Goal: Register for event/course

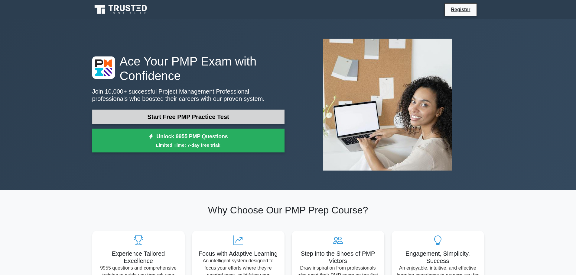
click at [203, 119] on link "Start Free PMP Practice Test" at bounding box center [188, 117] width 192 height 15
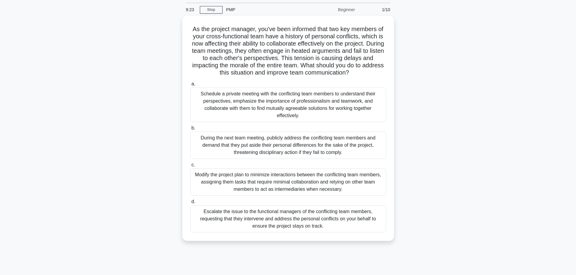
scroll to position [30, 0]
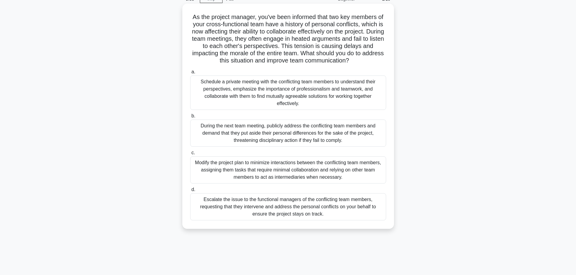
click at [290, 90] on div "Schedule a private meeting with the conflicting team members to understand thei…" at bounding box center [288, 93] width 196 height 34
click at [190, 74] on input "a. Schedule a private meeting with the conflicting team members to understand t…" at bounding box center [190, 72] width 0 height 4
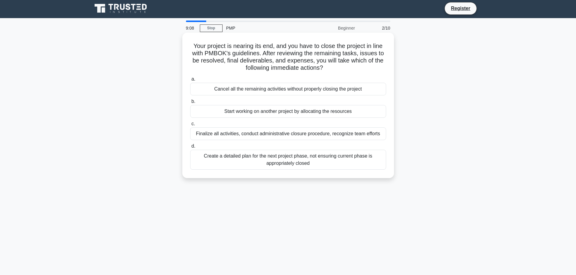
scroll to position [0, 0]
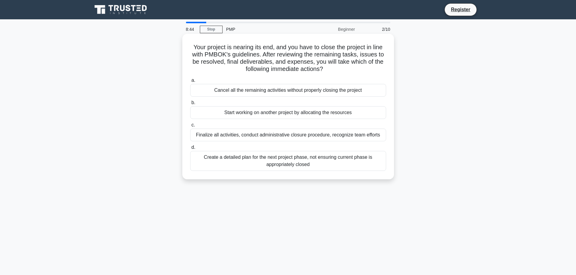
click at [226, 137] on div "Finalize all activities, conduct administrative closure procedure, recognize te…" at bounding box center [288, 135] width 196 height 13
click at [190, 127] on input "c. Finalize all activities, conduct administrative closure procedure, recognize…" at bounding box center [190, 125] width 0 height 4
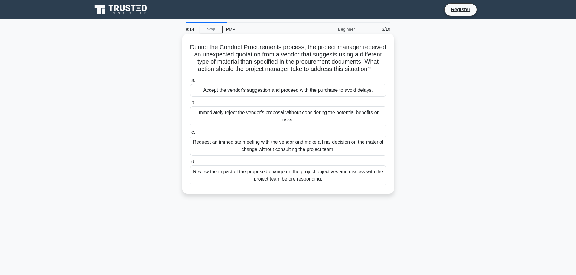
click at [324, 186] on div "Review the impact of the proposed change on the project objectives and discuss …" at bounding box center [288, 176] width 196 height 20
click at [190, 164] on input "d. Review the impact of the proposed change on the project objectives and discu…" at bounding box center [190, 162] width 0 height 4
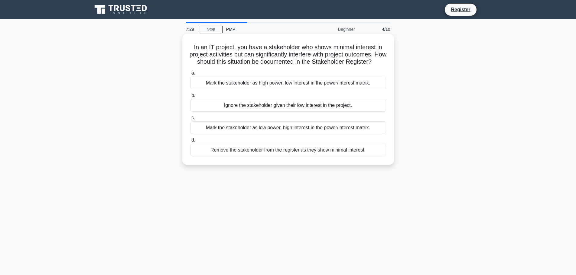
click at [344, 134] on div "Mark the stakeholder as low power, high interest in the power/interest matrix." at bounding box center [288, 128] width 196 height 13
click at [190, 120] on input "c. Mark the stakeholder as low power, high interest in the power/interest matri…" at bounding box center [190, 118] width 0 height 4
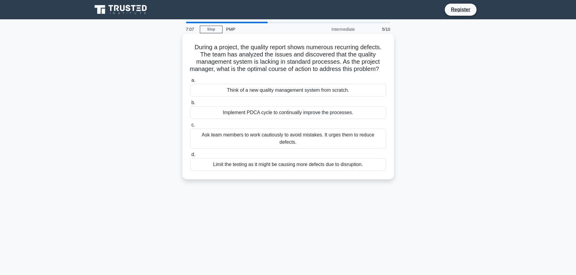
click at [330, 113] on label "b. Implement PDCA cycle to continually improve the processes." at bounding box center [288, 109] width 196 height 20
click at [190, 105] on input "b. Implement PDCA cycle to continually improve the processes." at bounding box center [190, 103] width 0 height 4
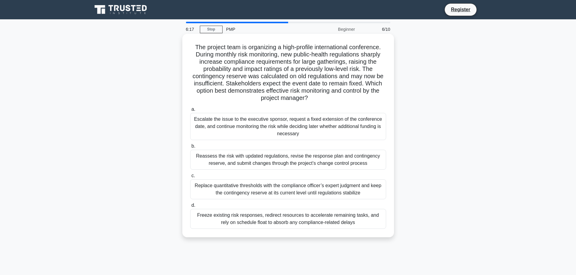
click at [331, 157] on div "Reassess the risk with updated regulations, revise the response plan and contin…" at bounding box center [288, 160] width 196 height 20
click at [190, 148] on input "b. Reassess the risk with updated regulations, revise the response plan and con…" at bounding box center [190, 146] width 0 height 4
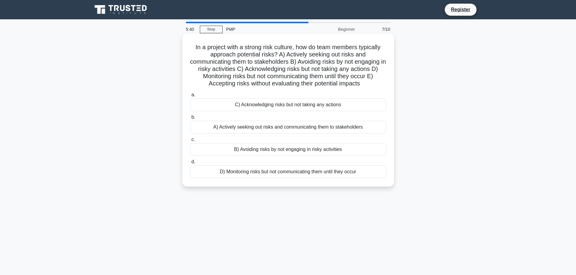
click at [382, 126] on div "A) Actively seeking out risks and communicating them to stakeholders" at bounding box center [288, 127] width 196 height 13
click at [190, 119] on input "b. A) Actively seeking out risks and communicating them to stakeholders" at bounding box center [190, 117] width 0 height 4
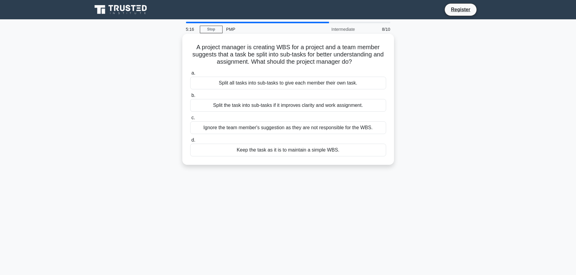
click at [360, 105] on div "Split the task into sub-tasks if it improves clarity and work assignment." at bounding box center [288, 105] width 196 height 13
click at [190, 98] on input "b. Split the task into sub-tasks if it improves clarity and work assignment." at bounding box center [190, 96] width 0 height 4
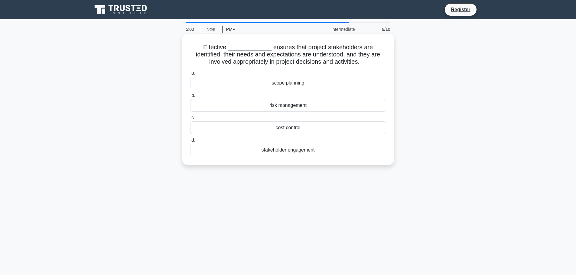
click at [343, 148] on div "stakeholder engagement" at bounding box center [288, 150] width 196 height 13
click at [190, 142] on input "d. stakeholder engagement" at bounding box center [190, 140] width 0 height 4
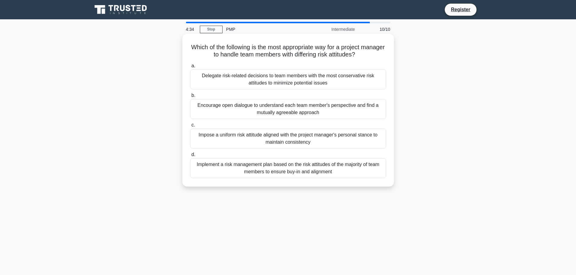
click at [369, 109] on div "Encourage open dialogue to understand each team member's perspective and find a…" at bounding box center [288, 109] width 196 height 20
click at [190, 98] on input "b. Encourage open dialogue to understand each team member's perspective and fin…" at bounding box center [190, 96] width 0 height 4
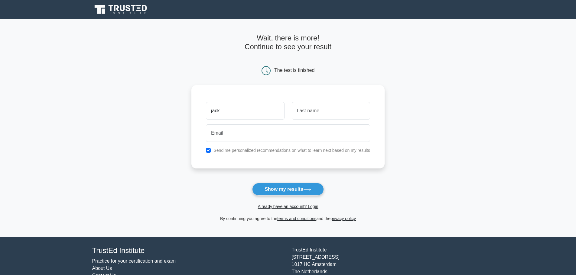
type input "jack"
type input "khoury"
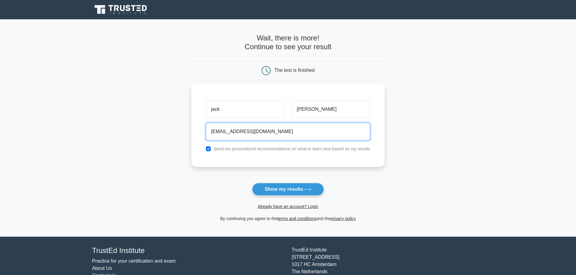
type input "khouryjack@hotmail.com"
click at [223, 149] on label "Send me personalized recommendations on what to learn next based on my results" at bounding box center [291, 149] width 157 height 5
click at [210, 151] on input "checkbox" at bounding box center [208, 149] width 5 height 5
checkbox input "false"
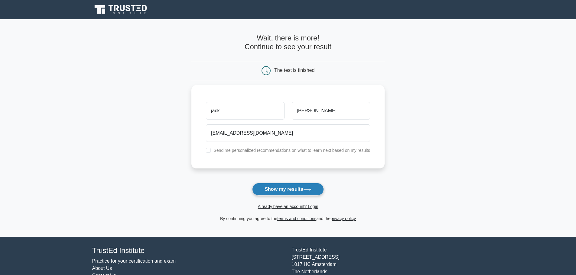
click at [291, 193] on button "Show my results" at bounding box center [287, 189] width 71 height 13
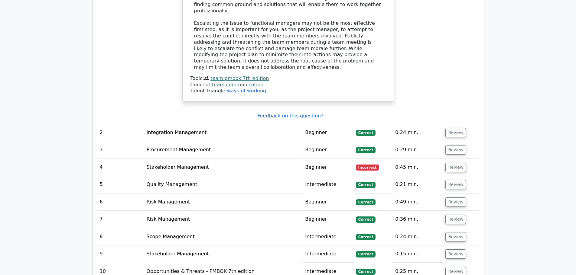
scroll to position [856, 0]
click at [448, 162] on button "Review" at bounding box center [455, 166] width 21 height 9
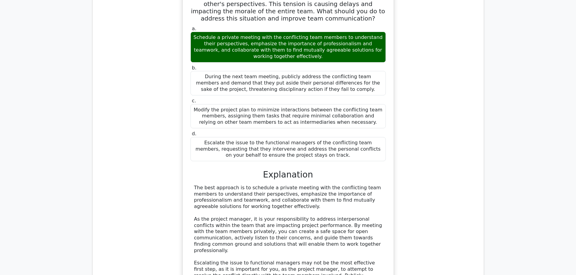
scroll to position [524, 0]
